Goal: Information Seeking & Learning: Learn about a topic

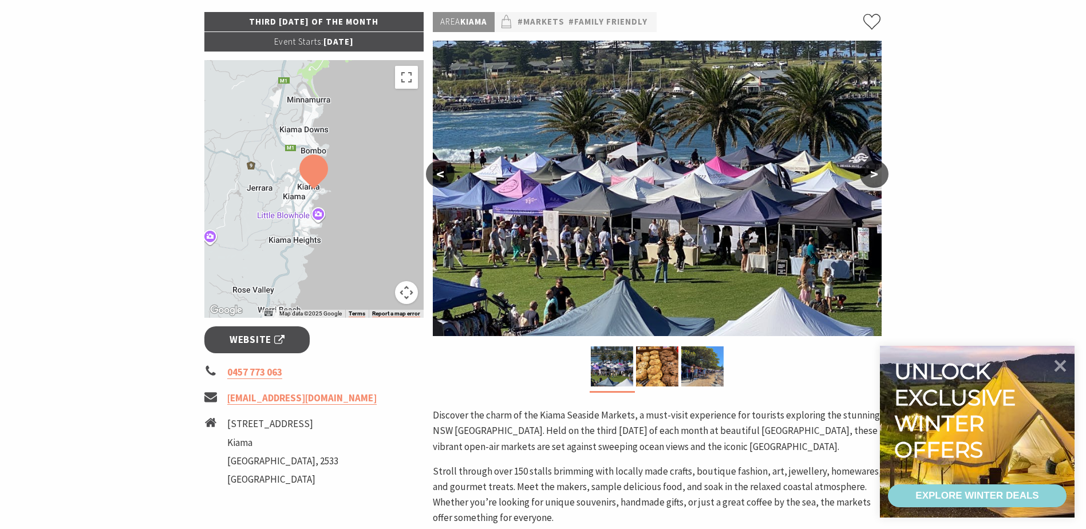
scroll to position [229, 0]
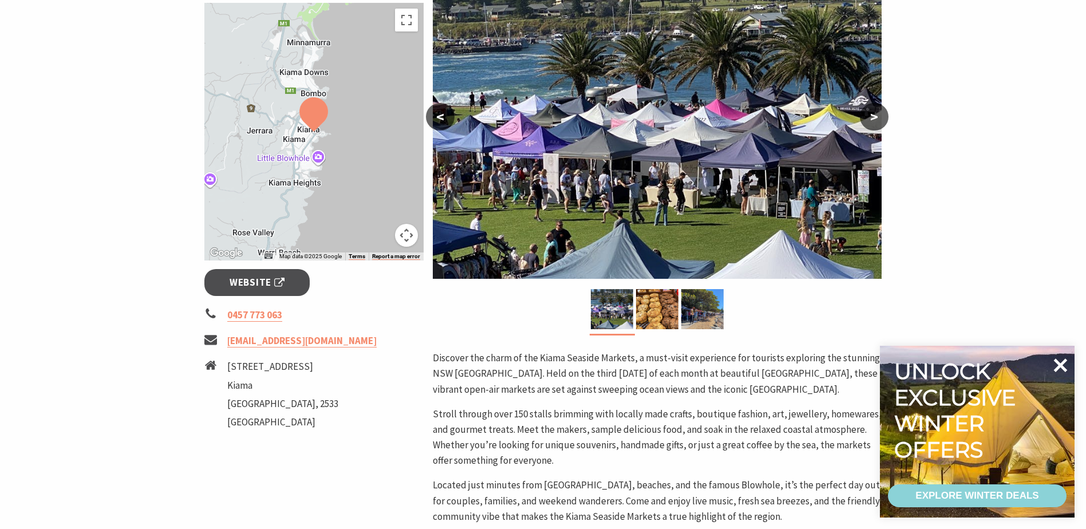
click at [1056, 364] on icon at bounding box center [1060, 365] width 27 height 27
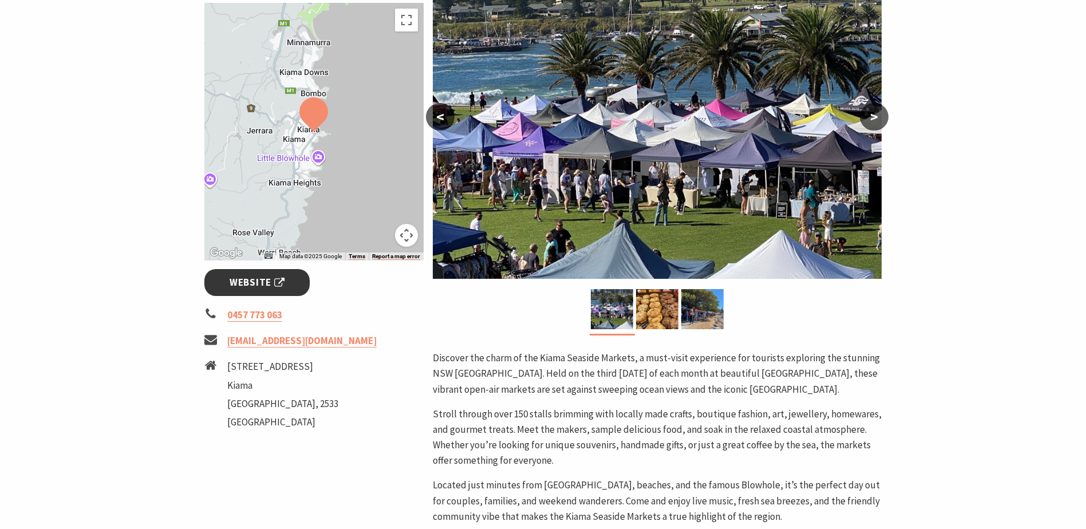
click at [265, 277] on span "Website" at bounding box center [257, 282] width 55 height 15
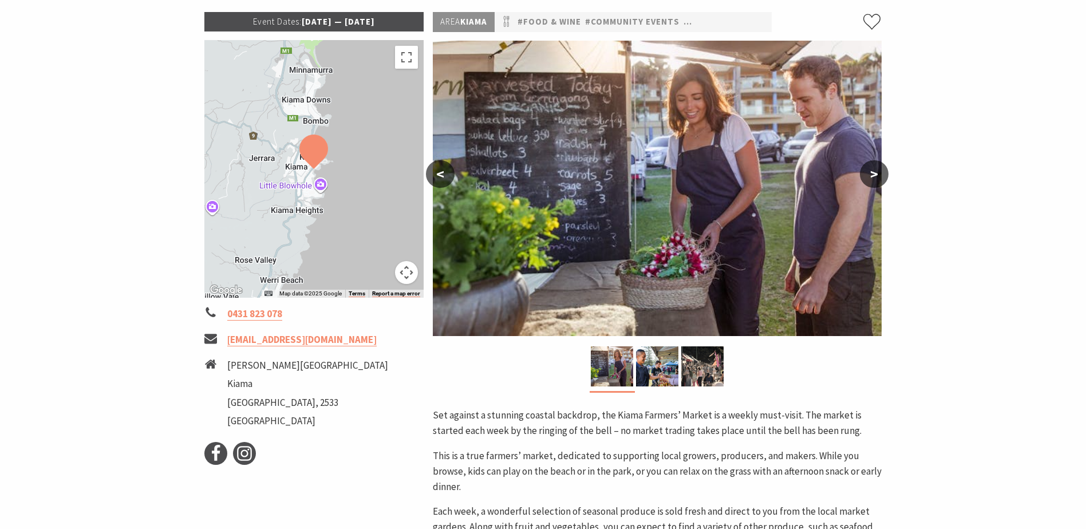
scroll to position [115, 0]
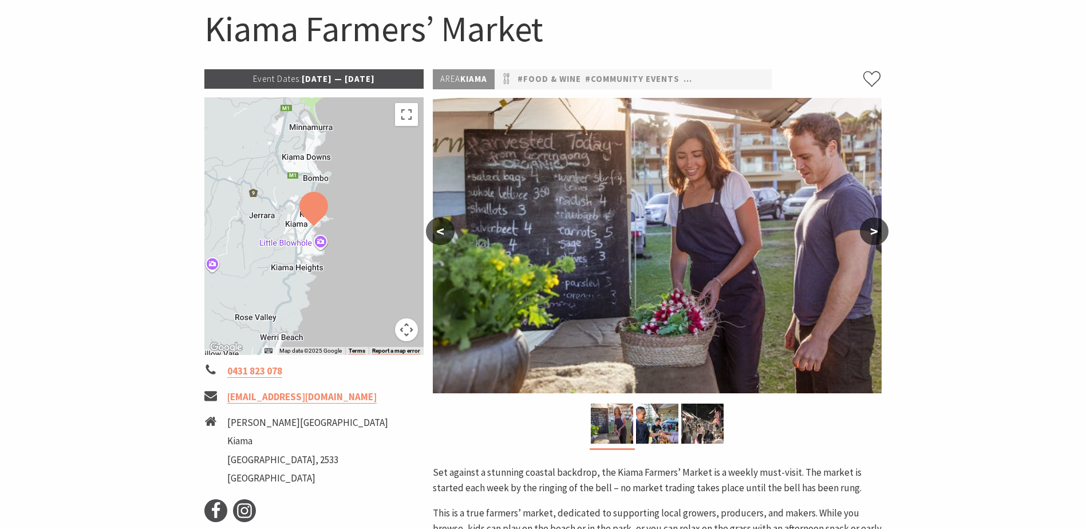
click at [317, 82] on p "Event Dates: 14 May 2025 — 01 Jul 2026" at bounding box center [314, 78] width 220 height 19
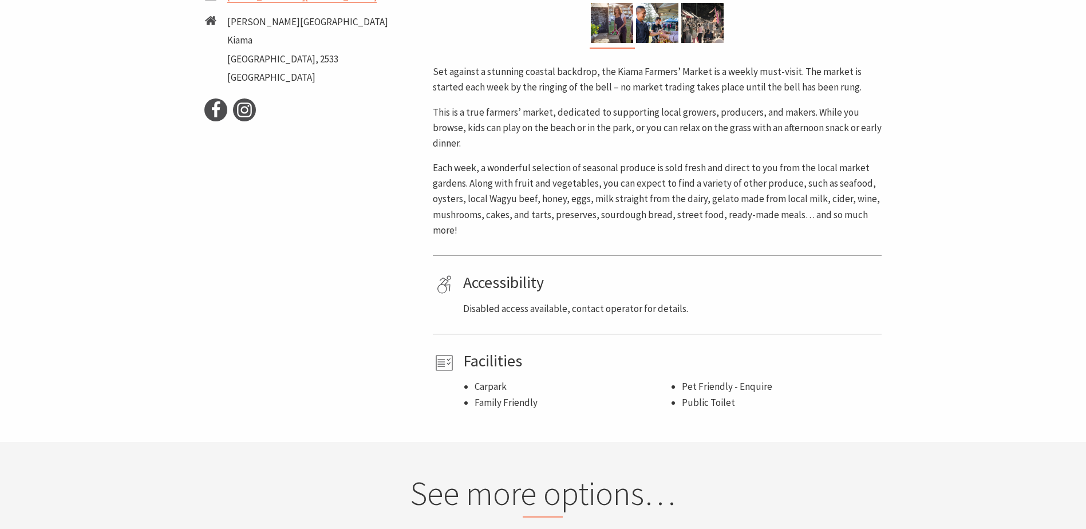
scroll to position [687, 0]
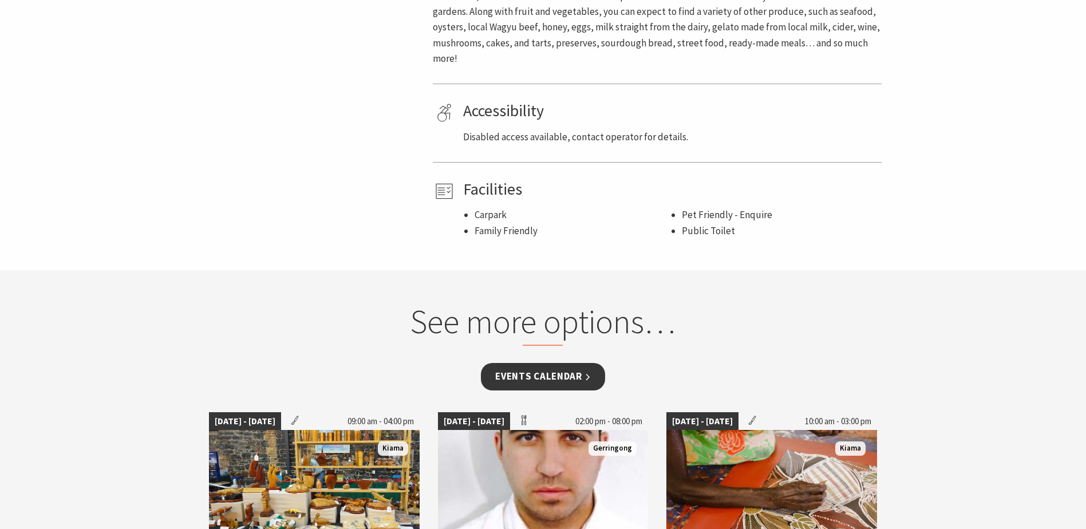
click at [567, 370] on link "Events Calendar" at bounding box center [543, 376] width 124 height 27
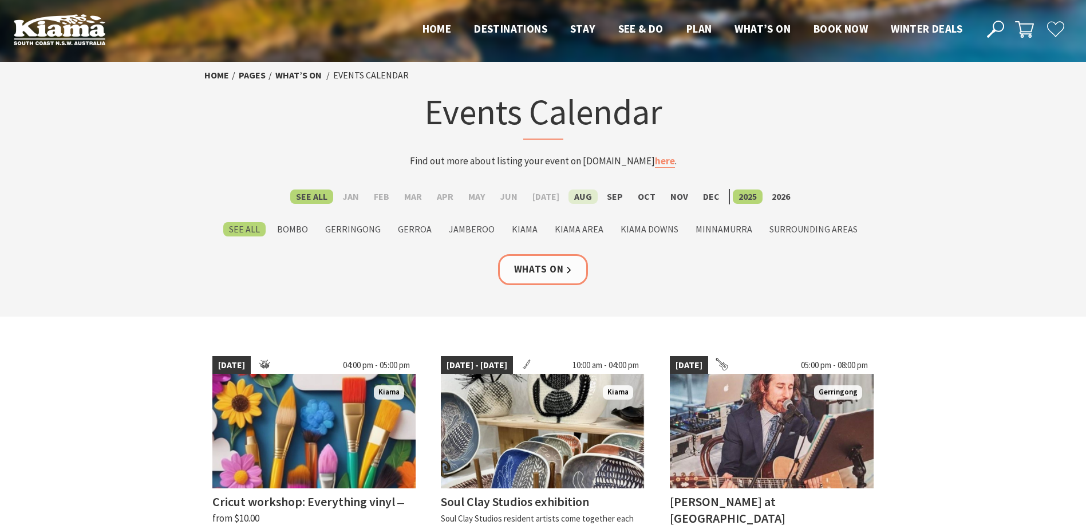
click at [576, 199] on label "Aug" at bounding box center [583, 197] width 29 height 14
click at [0, 0] on input "Aug" at bounding box center [0, 0] width 0 height 0
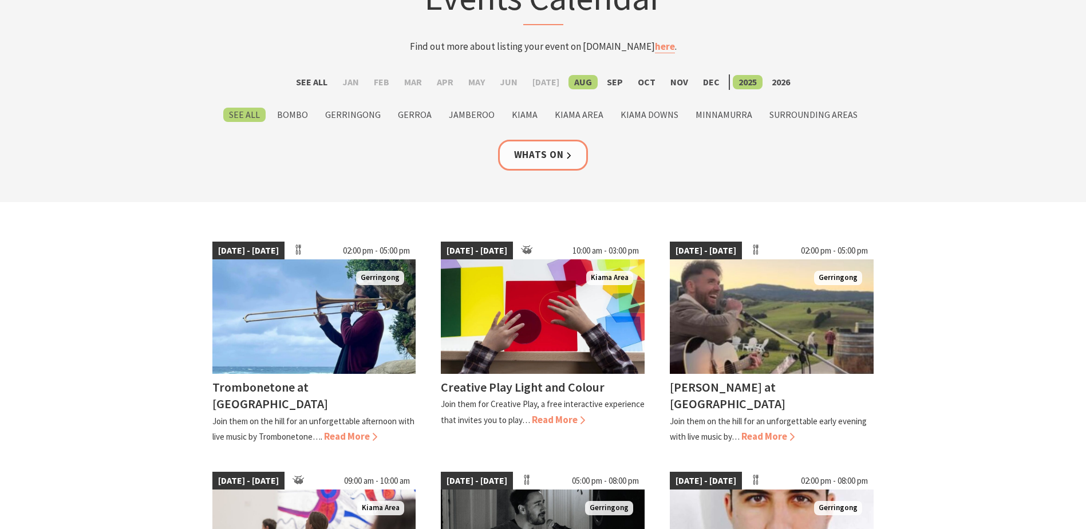
scroll to position [57, 0]
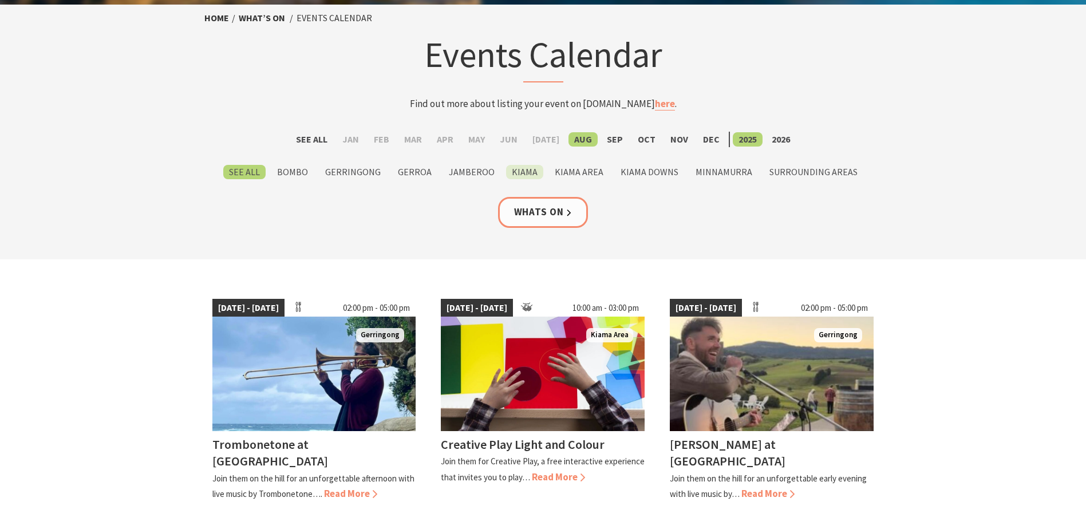
click at [528, 172] on label "Kiama" at bounding box center [524, 172] width 37 height 14
click at [0, 0] on input "Kiama" at bounding box center [0, 0] width 0 height 0
click at [540, 208] on link "Whats On" at bounding box center [543, 212] width 90 height 30
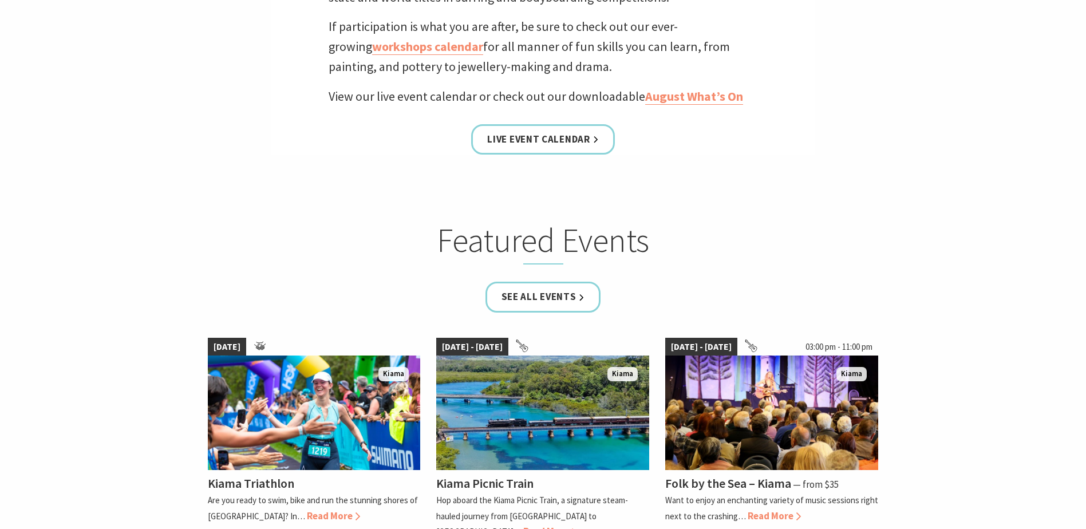
scroll to position [458, 0]
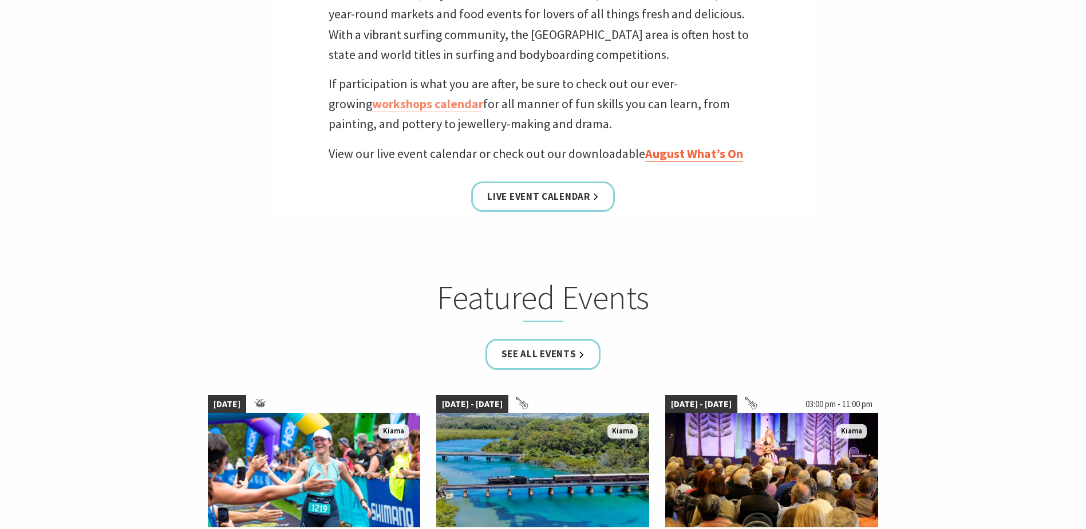
click at [670, 154] on link "August What’s On" at bounding box center [694, 153] width 98 height 17
